Goal: Check status: Check status

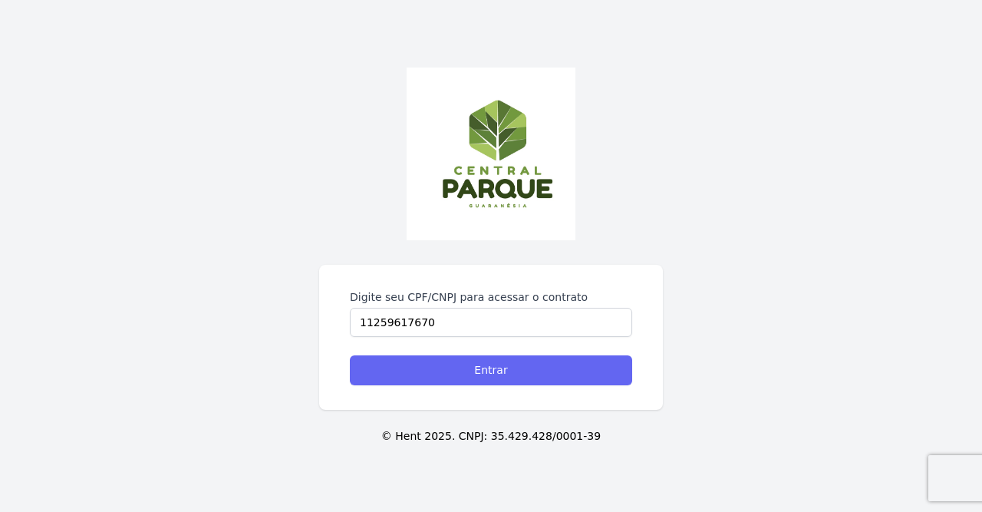
type input "11259617670"
click at [400, 371] on input "Entrar" at bounding box center [491, 370] width 282 height 30
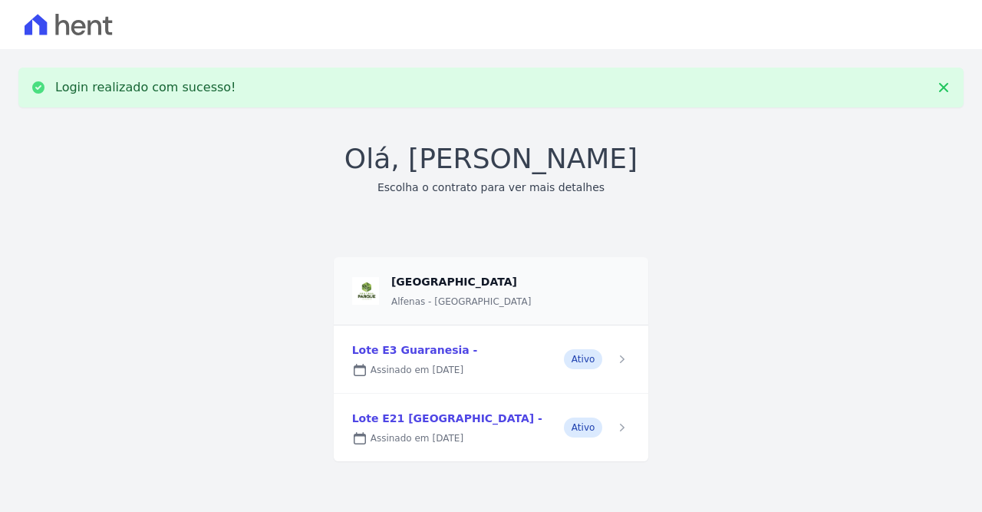
click at [415, 344] on link at bounding box center [491, 359] width 315 height 68
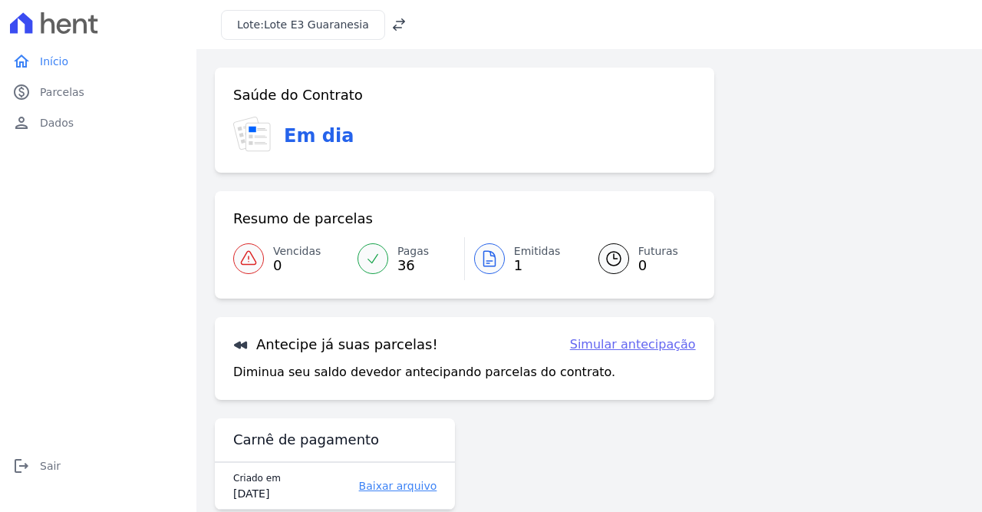
click at [484, 253] on icon at bounding box center [489, 258] width 12 height 15
